Goal: Navigation & Orientation: Find specific page/section

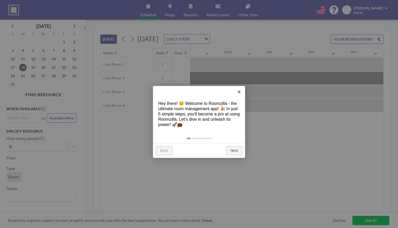
scroll to position [0, 590]
click at [237, 146] on link "Next" at bounding box center [234, 150] width 17 height 9
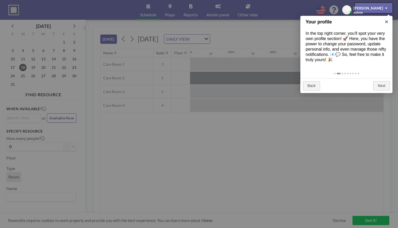
click at [220, 122] on div at bounding box center [199, 114] width 398 height 228
click at [377, 10] on div at bounding box center [374, 8] width 38 height 10
click at [382, 7] on div at bounding box center [374, 8] width 38 height 10
click at [370, 220] on div at bounding box center [199, 114] width 398 height 228
click at [366, 220] on div at bounding box center [199, 114] width 398 height 228
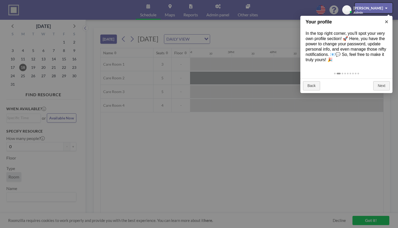
click at [366, 223] on div at bounding box center [199, 114] width 398 height 228
click at [375, 5] on div at bounding box center [374, 8] width 38 height 10
click at [281, 53] on div at bounding box center [199, 114] width 398 height 228
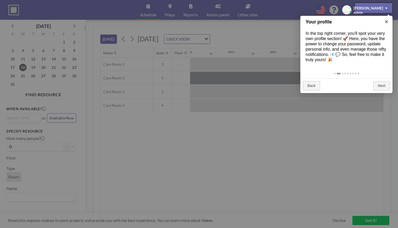
drag, startPoint x: 365, startPoint y: 8, endPoint x: 371, endPoint y: 8, distance: 6.6
click at [371, 8] on div at bounding box center [374, 8] width 38 height 10
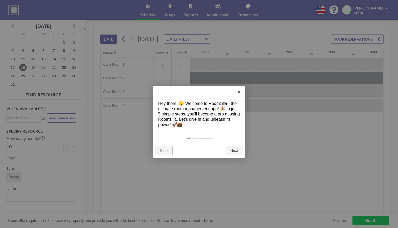
scroll to position [0, 590]
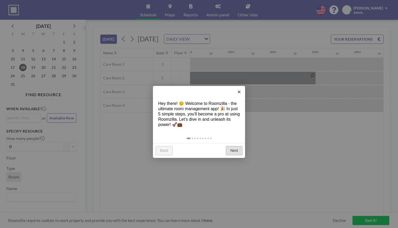
click at [238, 146] on link "Next" at bounding box center [234, 150] width 17 height 9
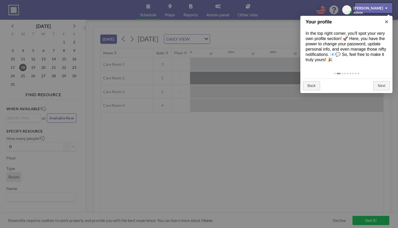
click at [387, 7] on div at bounding box center [374, 8] width 38 height 10
click at [155, 85] on div at bounding box center [199, 114] width 398 height 228
click at [92, 42] on div at bounding box center [199, 114] width 398 height 228
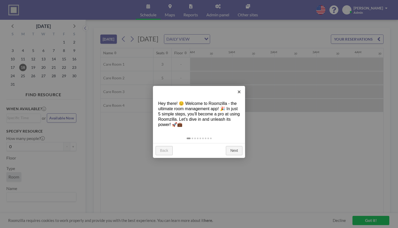
scroll to position [0, 590]
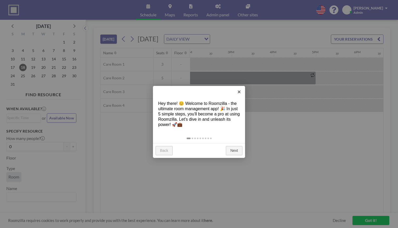
click at [193, 137] on ul at bounding box center [199, 138] width 26 height 2
click at [191, 132] on div at bounding box center [199, 137] width 92 height 11
click at [192, 132] on div at bounding box center [199, 137] width 92 height 11
click at [196, 137] on link at bounding box center [197, 138] width 4 height 2
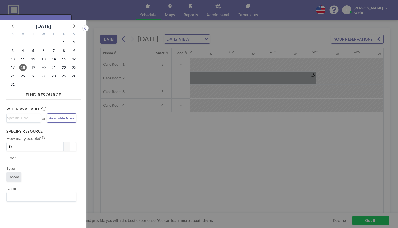
scroll to position [1, 0]
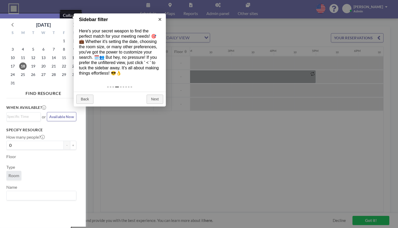
click at [82, 24] on button at bounding box center [85, 27] width 6 height 6
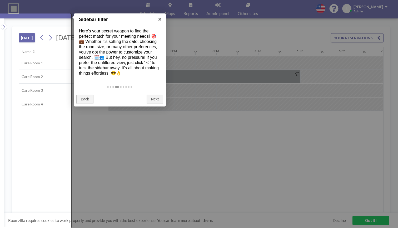
click at [122, 86] on ul at bounding box center [120, 87] width 26 height 2
click at [118, 81] on div at bounding box center [120, 86] width 92 height 11
click at [113, 86] on link at bounding box center [113, 87] width 4 height 2
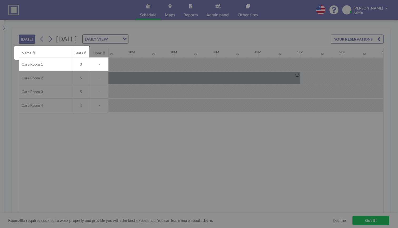
scroll to position [0, 0]
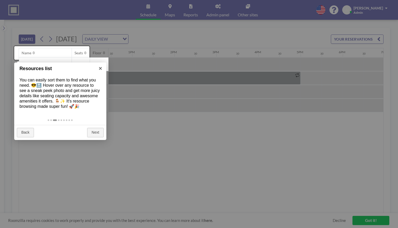
click at [63, 119] on ul at bounding box center [60, 120] width 26 height 2
click at [65, 114] on div at bounding box center [60, 119] width 92 height 11
click at [64, 119] on link at bounding box center [64, 120] width 4 height 2
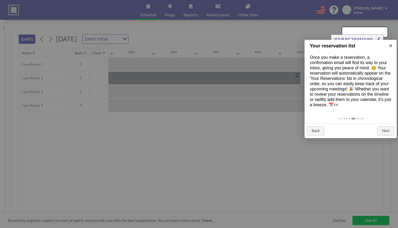
click at [361, 33] on div at bounding box center [365, 32] width 46 height 10
click at [382, 30] on div at bounding box center [365, 32] width 46 height 10
click at [251, 46] on div at bounding box center [199, 114] width 398 height 228
click at [206, 75] on div at bounding box center [199, 114] width 398 height 228
click at [231, 150] on div at bounding box center [199, 114] width 398 height 228
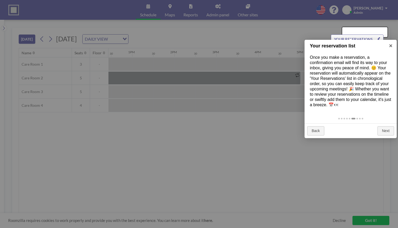
click at [382, 34] on div at bounding box center [365, 32] width 46 height 10
click at [382, 32] on div at bounding box center [365, 32] width 46 height 10
drag, startPoint x: 382, startPoint y: 32, endPoint x: 363, endPoint y: 32, distance: 19.2
click at [363, 32] on div at bounding box center [365, 32] width 46 height 10
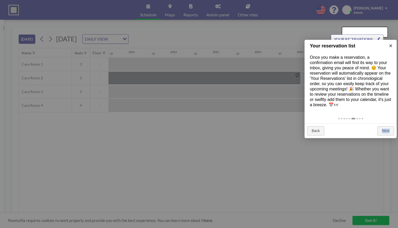
click at [363, 32] on div at bounding box center [365, 32] width 46 height 10
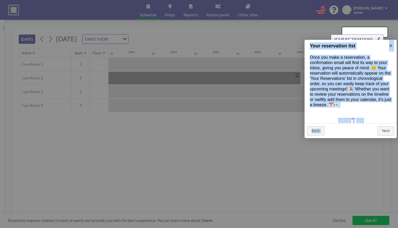
drag, startPoint x: 362, startPoint y: 32, endPoint x: 259, endPoint y: 45, distance: 103.4
click at [259, 45] on body "Schedule Maps Reports Admin panel Other sites English Polski 日本語 Española JJ Ja…" at bounding box center [199, 114] width 398 height 228
click at [259, 45] on div at bounding box center [199, 114] width 398 height 228
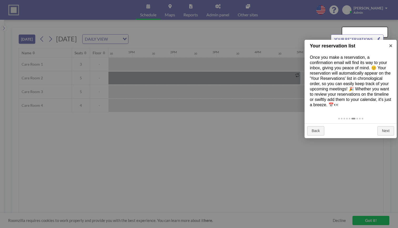
click at [241, 104] on div at bounding box center [199, 114] width 398 height 228
click at [139, 34] on div at bounding box center [199, 114] width 398 height 228
click at [379, 33] on div at bounding box center [365, 32] width 46 height 10
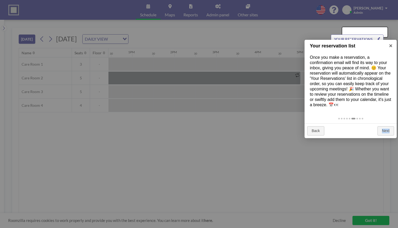
click at [379, 33] on div at bounding box center [365, 32] width 46 height 10
click at [385, 30] on div at bounding box center [365, 32] width 46 height 10
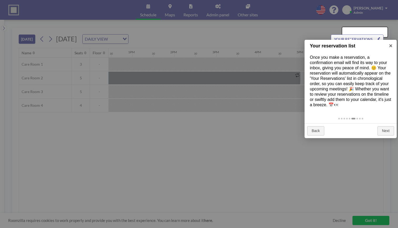
click at [379, 7] on div at bounding box center [199, 114] width 398 height 228
click at [360, 220] on div at bounding box center [199, 114] width 398 height 228
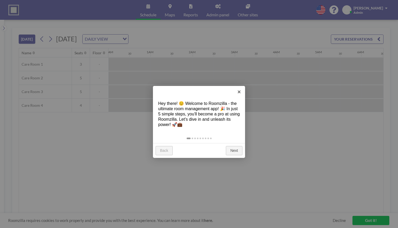
scroll to position [0, 523]
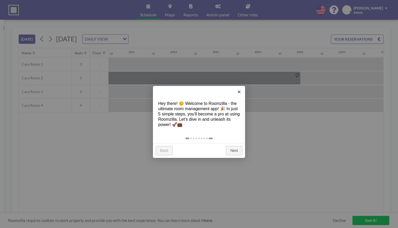
click at [210, 137] on link at bounding box center [211, 138] width 4 height 2
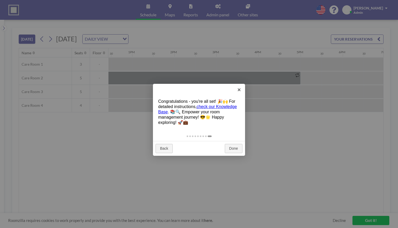
click at [200, 114] on div at bounding box center [199, 114] width 398 height 228
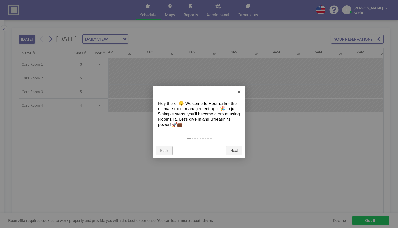
scroll to position [0, 523]
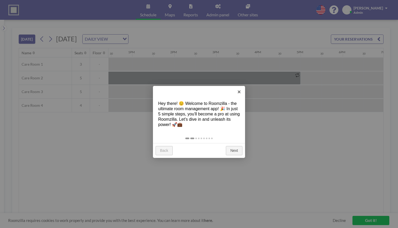
click at [192, 137] on link at bounding box center [192, 138] width 4 height 2
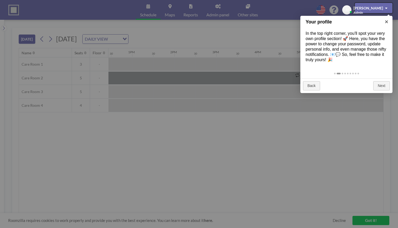
click at [387, 6] on div at bounding box center [374, 8] width 38 height 10
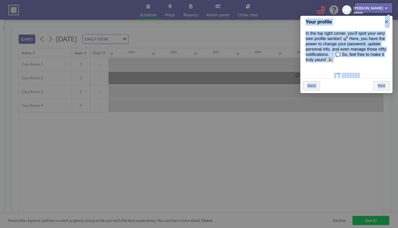
drag, startPoint x: 361, startPoint y: 8, endPoint x: 364, endPoint y: 64, distance: 55.3
click at [364, 64] on body "Schedule Maps Reports Admin panel Other sites English Polski 日本語 Española JJ Ja…" at bounding box center [199, 114] width 398 height 228
click at [384, 3] on div at bounding box center [374, 8] width 38 height 10
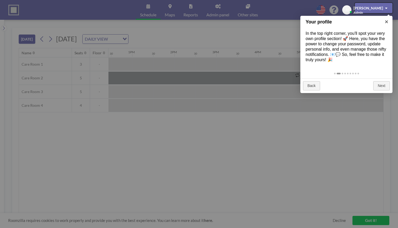
click at [386, 8] on div at bounding box center [374, 8] width 38 height 10
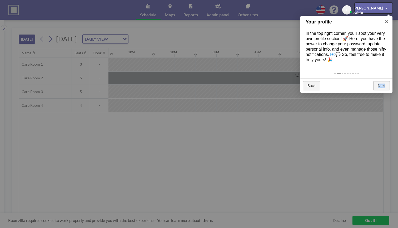
click at [386, 8] on div at bounding box center [374, 8] width 38 height 10
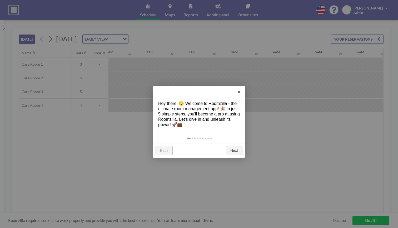
scroll to position [0, 523]
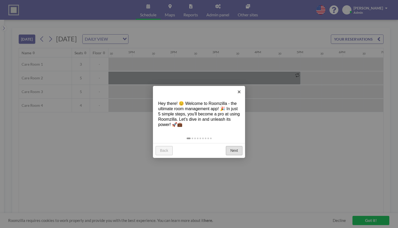
click at [232, 146] on link "Next" at bounding box center [234, 150] width 17 height 9
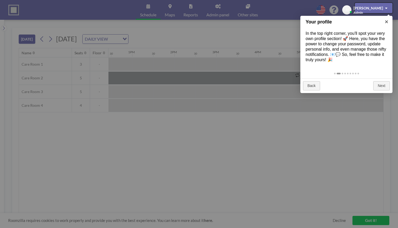
click at [390, 11] on div at bounding box center [374, 8] width 38 height 10
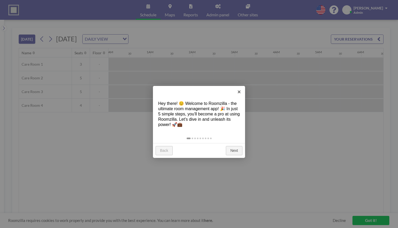
scroll to position [0, 523]
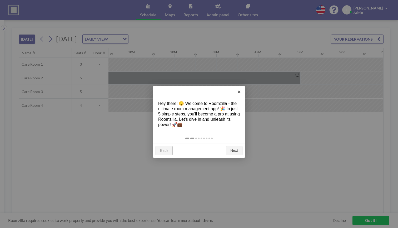
click at [191, 137] on link at bounding box center [192, 138] width 4 height 2
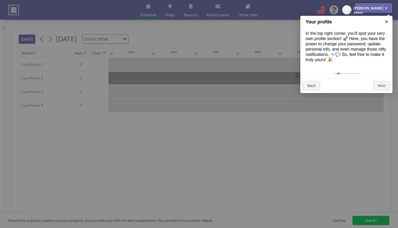
click at [389, 7] on div at bounding box center [374, 8] width 38 height 10
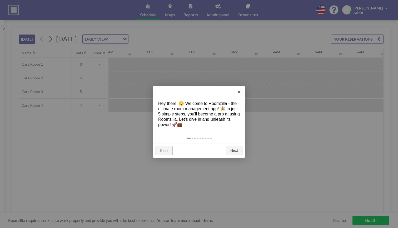
scroll to position [0, 523]
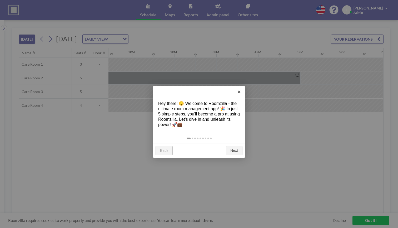
click at [163, 146] on link "Back" at bounding box center [163, 150] width 17 height 9
click at [232, 146] on link "Next" at bounding box center [234, 150] width 17 height 9
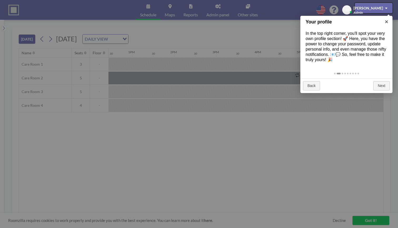
click at [385, 8] on div at bounding box center [374, 8] width 38 height 10
click at [388, 5] on div at bounding box center [374, 8] width 38 height 10
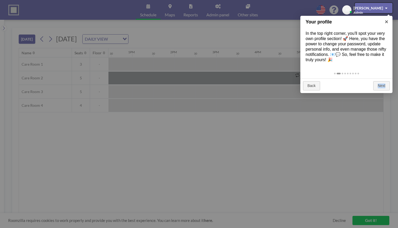
click at [388, 5] on div at bounding box center [374, 8] width 38 height 10
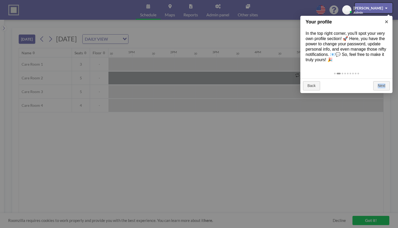
click at [388, 5] on div at bounding box center [374, 8] width 38 height 10
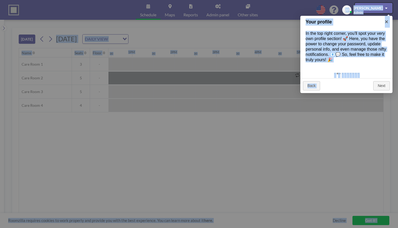
drag, startPoint x: 392, startPoint y: 5, endPoint x: 308, endPoint y: -10, distance: 84.9
click at [308, 0] on html "Schedule Maps Reports Admin panel Other sites English Polski 日本語 Española JJ Ja…" at bounding box center [199, 114] width 398 height 228
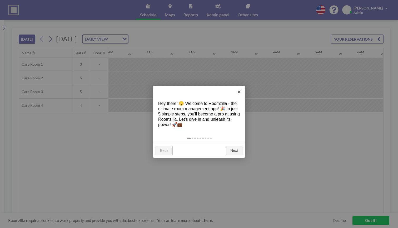
scroll to position [0, 523]
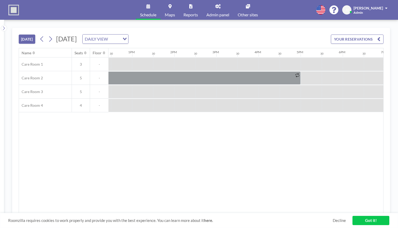
click at [195, 105] on div "Name Seats Floor 12AM 30 1AM 30 2AM 30 3AM 30 4AM 30 5AM 30 6AM 30 7AM 30 8AM 3…" at bounding box center [201, 130] width 364 height 165
click at [258, 58] on div at bounding box center [268, 64] width 21 height 13
drag, startPoint x: 296, startPoint y: 52, endPoint x: 324, endPoint y: 51, distance: 27.9
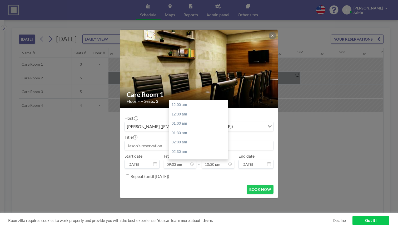
scroll to position [332, 0]
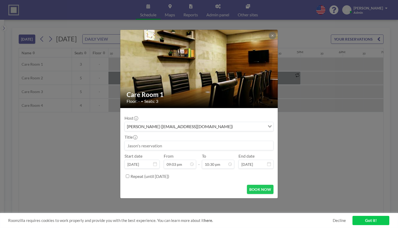
click at [286, 107] on div "Care Room 1 Floor: - • Seats: 3 Host Jason Jennings (jjennings@fbconcord.org) L…" at bounding box center [199, 114] width 398 height 228
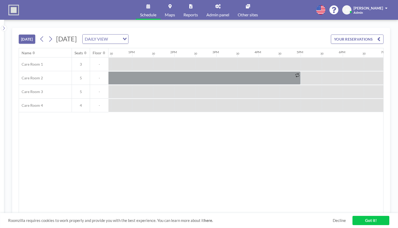
click at [214, 13] on span "Admin panel" at bounding box center [217, 15] width 23 height 4
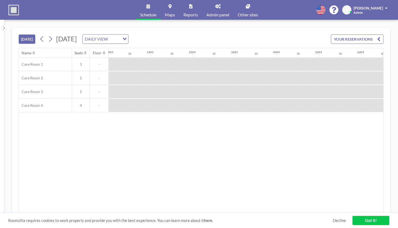
scroll to position [0, 523]
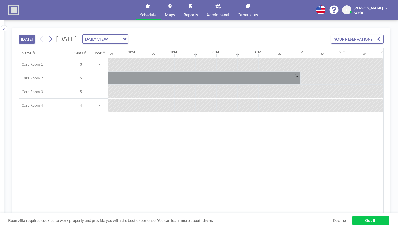
click at [367, 220] on link "Got it!" at bounding box center [370, 219] width 37 height 9
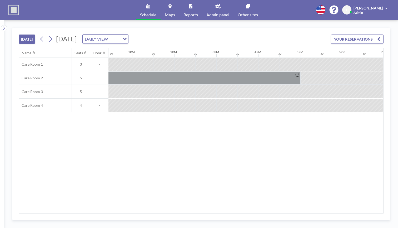
click at [77, 35] on span "[DATE]" at bounding box center [66, 39] width 21 height 8
click at [120, 34] on div "DAILY VIEW" at bounding box center [101, 38] width 37 height 8
click at [48, 35] on icon at bounding box center [50, 39] width 5 height 8
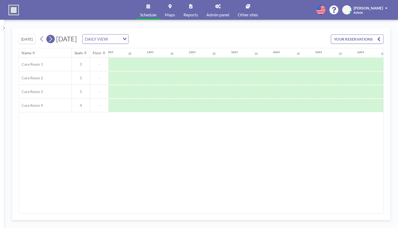
scroll to position [0, 256]
click at [120, 34] on div "DAILY VIEW" at bounding box center [101, 38] width 37 height 8
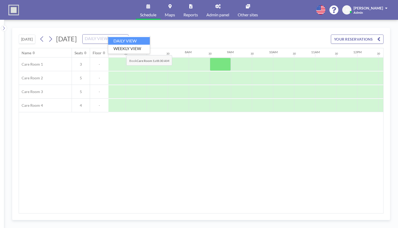
click at [125, 43] on li "DAILY VIEW" at bounding box center [129, 41] width 42 height 8
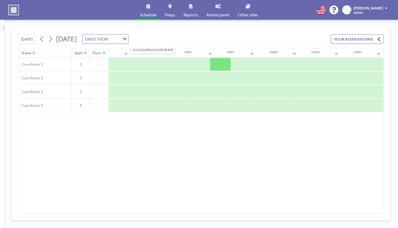
click at [120, 34] on div "DAILY VIEW" at bounding box center [101, 38] width 37 height 8
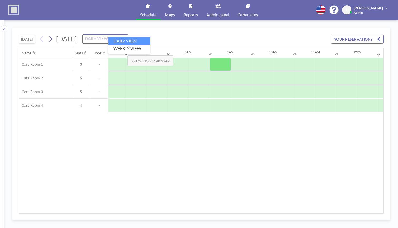
click at [124, 47] on li "WEEKLY VIEW" at bounding box center [129, 48] width 42 height 8
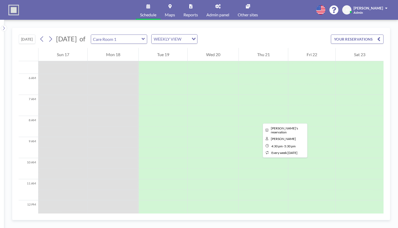
scroll to position [113, 0]
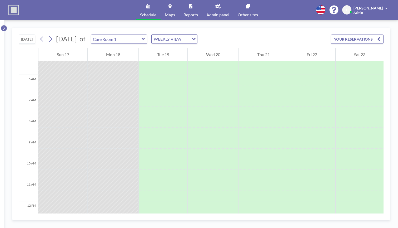
click at [3, 26] on icon at bounding box center [3, 28] width 3 height 5
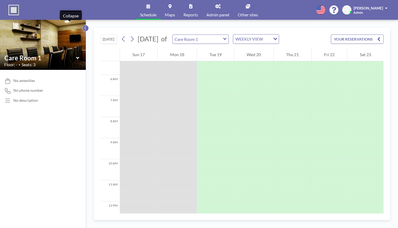
click at [84, 26] on icon at bounding box center [85, 28] width 3 height 5
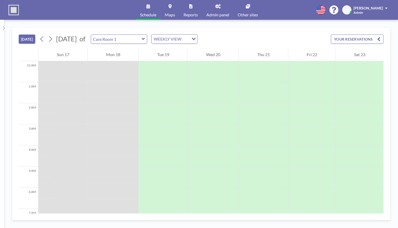
scroll to position [245, 0]
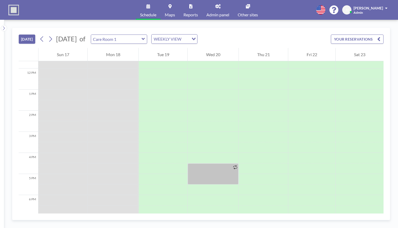
click at [14, 7] on img at bounding box center [13, 10] width 11 height 11
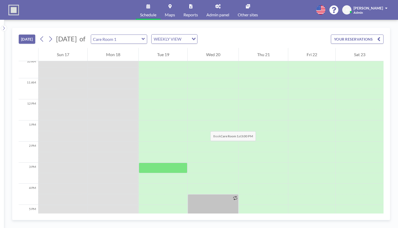
scroll to position [211, 0]
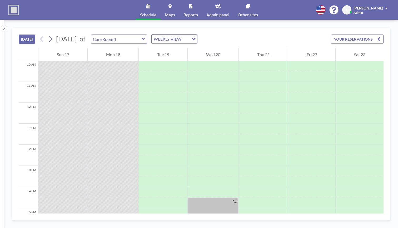
click at [142, 36] on icon at bounding box center [143, 38] width 3 height 5
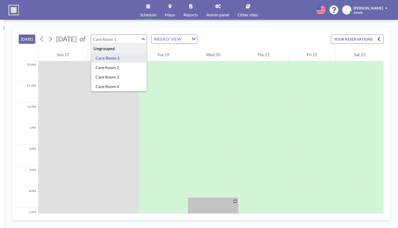
click at [225, 28] on div "[DATE] [DATE] of Ungrouped Care Room 1 Care Room 2 Care Room 3 Care Room 4 WEEK…" at bounding box center [201, 38] width 365 height 20
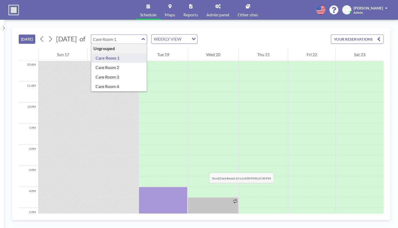
drag, startPoint x: 163, startPoint y: 116, endPoint x: 165, endPoint y: 135, distance: 18.7
click at [165, 186] on div at bounding box center [163, 202] width 49 height 32
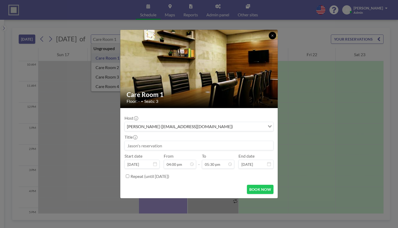
click at [271, 37] on icon at bounding box center [272, 35] width 3 height 3
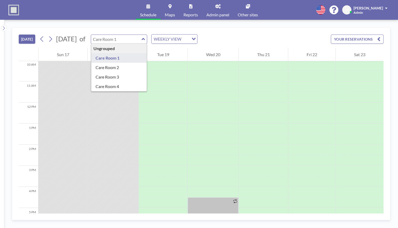
click at [292, 28] on div "[DATE] [DATE] of Ungrouped Care Room 1 Care Room 2 Care Room 3 Care Room 4 WEEK…" at bounding box center [201, 38] width 365 height 20
